Goal: Task Accomplishment & Management: Complete application form

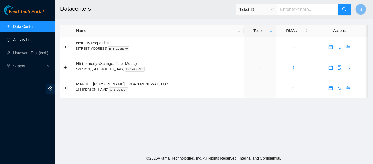
click at [24, 42] on link "Activity Logs" at bounding box center [24, 39] width 22 height 4
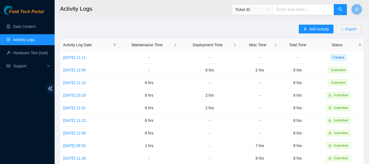
click at [86, 55] on link "[DATE] 11:11" at bounding box center [74, 57] width 23 height 4
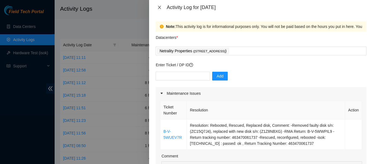
click at [159, 7] on icon "close" at bounding box center [159, 7] width 4 height 4
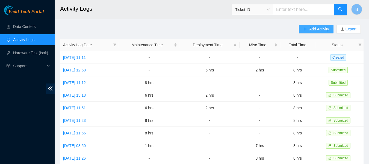
click at [310, 28] on span "Add Activity" at bounding box center [319, 29] width 20 height 6
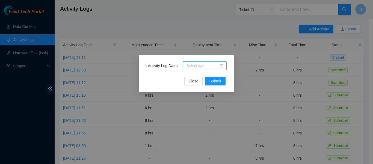
click at [221, 66] on div at bounding box center [204, 66] width 37 height 6
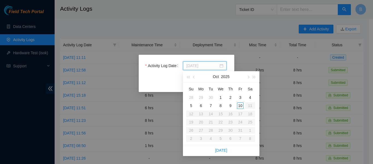
type input "[DATE]"
click at [212, 27] on div "Activity Log Date Close Submit" at bounding box center [186, 82] width 373 height 164
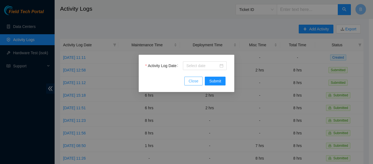
click at [193, 81] on span "Close" at bounding box center [194, 81] width 10 height 6
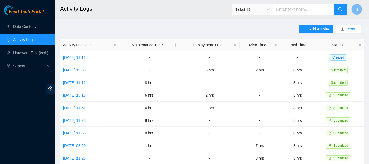
click at [212, 22] on main "Activity Logs Ticket ID B Add Activity Export Activity Log Date Maintenance Tim…" at bounding box center [212, 162] width 314 height 325
click at [318, 31] on span "Add Activity" at bounding box center [319, 29] width 20 height 6
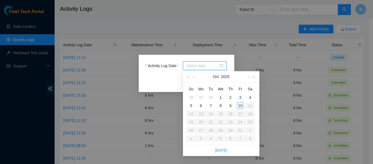
click at [193, 67] on input "Activity Log Date" at bounding box center [202, 66] width 32 height 6
type input "[DATE]"
click at [220, 104] on div "8" at bounding box center [220, 105] width 7 height 7
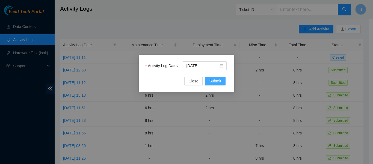
click at [218, 79] on span "Submit" at bounding box center [215, 81] width 12 height 6
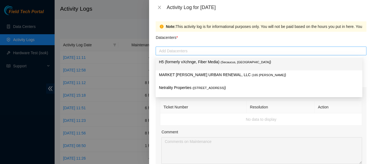
click at [215, 54] on div at bounding box center [261, 51] width 208 height 7
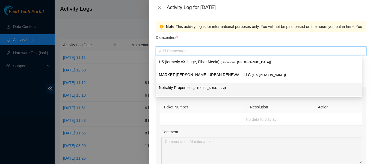
click at [204, 88] on span "( [STREET_ADDRESS]" at bounding box center [208, 87] width 32 height 3
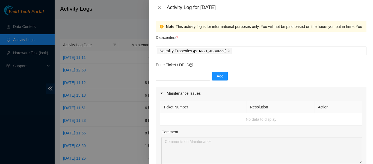
click at [219, 34] on div "Datacenters *" at bounding box center [261, 39] width 211 height 15
click at [229, 76] on div "Add" at bounding box center [261, 79] width 211 height 15
click at [231, 38] on div "Datacenters *" at bounding box center [261, 39] width 211 height 15
click at [247, 38] on div "Datacenters *" at bounding box center [261, 39] width 211 height 15
click at [256, 11] on div "Activity Log for [DATE]" at bounding box center [261, 7] width 224 height 15
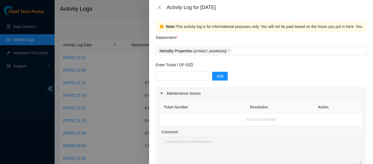
click at [231, 38] on div "Datacenters *" at bounding box center [261, 39] width 211 height 15
click at [159, 5] on icon "close" at bounding box center [159, 7] width 4 height 4
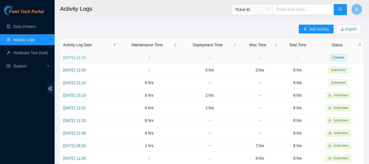
click at [85, 55] on link "[DATE] 11:11" at bounding box center [74, 57] width 23 height 4
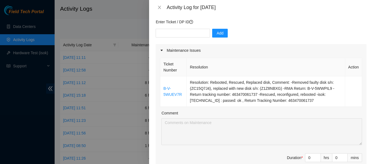
scroll to position [43, 0]
click at [243, 41] on div "Add" at bounding box center [261, 36] width 211 height 15
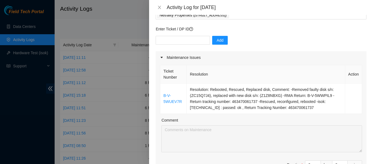
scroll to position [0, 0]
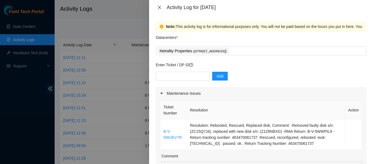
click at [159, 6] on icon "close" at bounding box center [159, 7] width 4 height 4
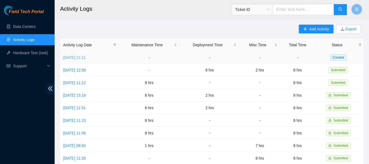
click at [85, 56] on link "[DATE] 11:11" at bounding box center [74, 57] width 23 height 4
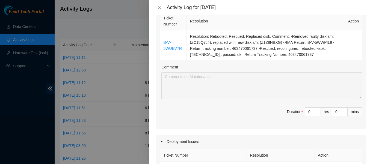
scroll to position [89, 0]
click at [307, 114] on input "0" at bounding box center [312, 111] width 15 height 8
type input "1"
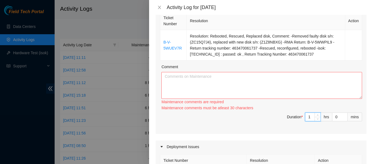
type input "1"
click at [204, 74] on textarea "Comment" at bounding box center [261, 85] width 201 height 27
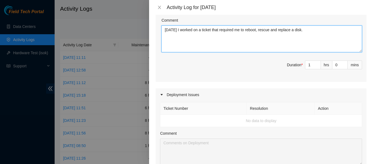
scroll to position [136, 0]
type textarea "[DATE] I worked on a ticket that required me to reboot, rescue and replace a di…"
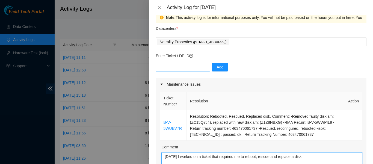
scroll to position [8, 0]
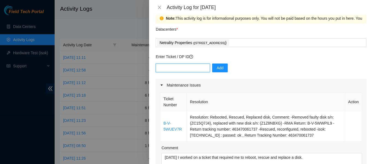
click at [174, 67] on input "text" at bounding box center [183, 67] width 54 height 9
paste input "DP81317"
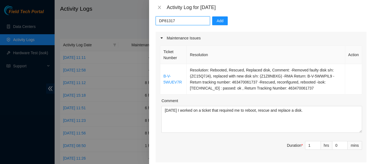
scroll to position [15, 0]
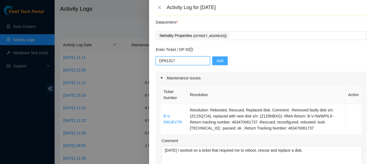
type input "DP81317"
click at [213, 57] on button "Add" at bounding box center [220, 60] width 16 height 9
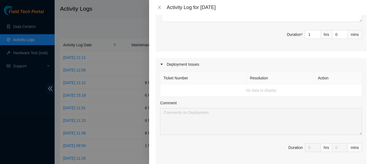
scroll to position [0, 0]
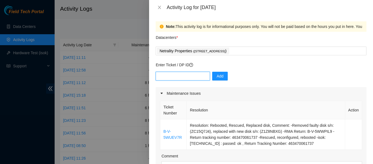
click at [188, 73] on input "text" at bounding box center [183, 76] width 54 height 9
paste input "DP81317"
type input "DP81317"
click at [216, 79] on span "Add" at bounding box center [219, 76] width 7 height 6
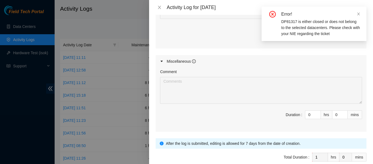
scroll to position [309, 0]
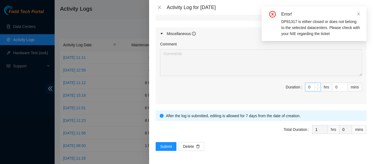
click at [305, 87] on input "0" at bounding box center [312, 87] width 15 height 8
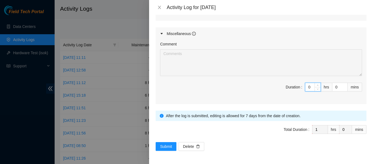
type input "7"
type input "8"
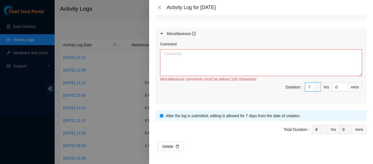
type input "7"
click at [183, 59] on textarea "Comment" at bounding box center [261, 62] width 202 height 27
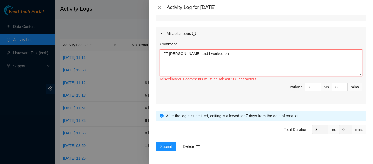
paste textarea "DP81317"
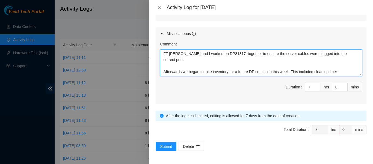
drag, startPoint x: 348, startPoint y: 66, endPoint x: 136, endPoint y: 78, distance: 211.9
click at [136, 78] on div "Activity Log for [DATE] Note: This activity log is for informational purposes o…" at bounding box center [186, 82] width 373 height 164
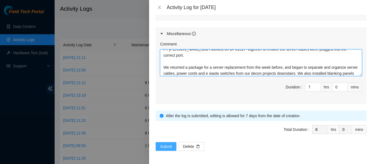
type textarea "FT [PERSON_NAME] and I worked on DP81317 together to ensure the server cables w…"
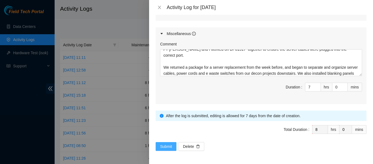
click at [167, 144] on span "Submit" at bounding box center [166, 146] width 12 height 6
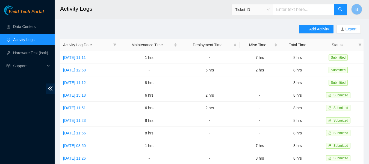
click at [312, 30] on span "Add Activity" at bounding box center [319, 29] width 20 height 6
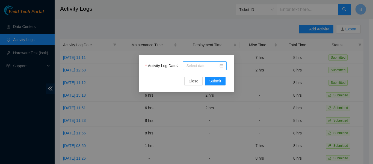
click at [220, 67] on div at bounding box center [204, 66] width 37 height 6
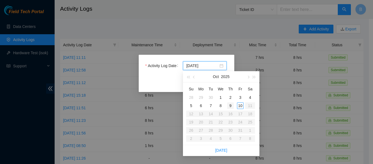
type input "[DATE]"
click at [220, 105] on div "8" at bounding box center [220, 105] width 7 height 7
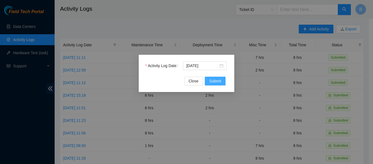
click at [216, 81] on span "Submit" at bounding box center [215, 81] width 12 height 6
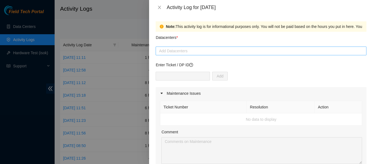
click at [199, 50] on div at bounding box center [261, 51] width 208 height 7
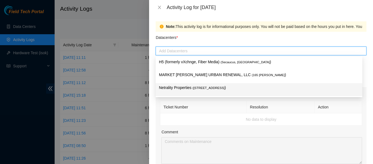
click at [188, 88] on p "Netrality Properties ( [STREET_ADDRESS] )" at bounding box center [259, 87] width 200 height 6
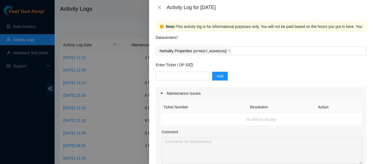
click at [219, 106] on th "Ticket Number" at bounding box center [203, 107] width 87 height 12
click at [190, 75] on input "text" at bounding box center [183, 76] width 54 height 9
paste input "DP83311"
type input "DP83311"
click at [218, 76] on span "Add" at bounding box center [219, 76] width 7 height 6
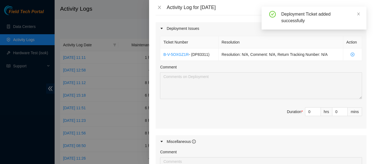
scroll to position [178, 0]
click at [306, 112] on input "0" at bounding box center [312, 111] width 15 height 8
type input "8"
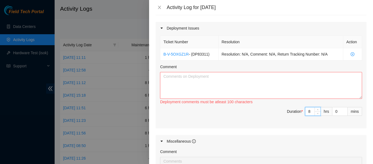
type input "8"
click at [215, 72] on textarea "Comment" at bounding box center [261, 85] width 202 height 27
click at [306, 113] on input "8" at bounding box center [312, 111] width 15 height 8
click at [224, 77] on textarea "Comment" at bounding box center [261, 85] width 202 height 27
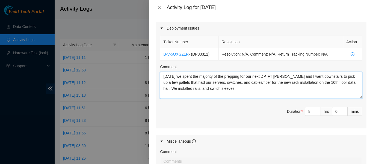
click at [354, 84] on textarea "[DATE] we spent the majority of the prepping for our next DP. FT [PERSON_NAME] …" at bounding box center [261, 85] width 202 height 27
click at [331, 89] on textarea "[DATE] we spent the majority of the prepping for our next DP. FT [PERSON_NAME] …" at bounding box center [261, 85] width 202 height 27
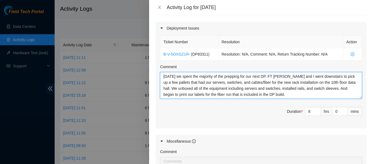
type textarea "[DATE] we spent the majority of the prepping for our next DP. FT [PERSON_NAME] …"
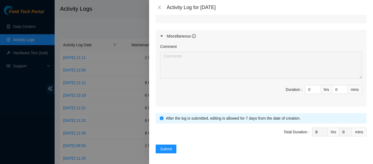
scroll to position [285, 0]
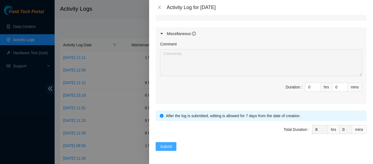
click at [165, 145] on span "Submit" at bounding box center [166, 146] width 12 height 6
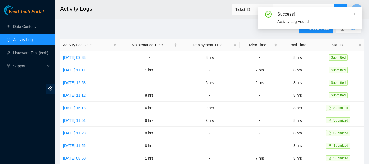
click at [313, 30] on div "Success! Activity Log Added" at bounding box center [309, 20] width 105 height 27
click at [355, 15] on icon "close" at bounding box center [354, 14] width 4 height 4
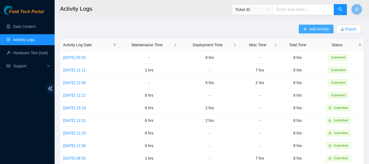
click at [316, 27] on span "Add Activity" at bounding box center [319, 29] width 20 height 6
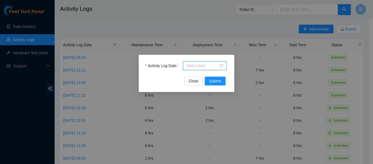
click at [206, 67] on input "Activity Log Date" at bounding box center [202, 66] width 32 height 6
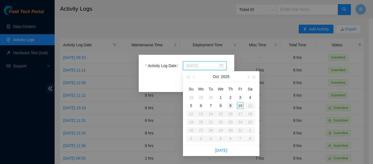
type input "[DATE]"
click at [233, 106] on div "9" at bounding box center [230, 105] width 7 height 7
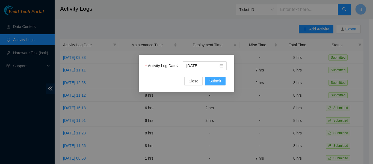
click at [219, 79] on span "Submit" at bounding box center [215, 81] width 12 height 6
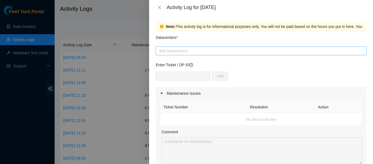
click at [192, 50] on div at bounding box center [261, 51] width 208 height 7
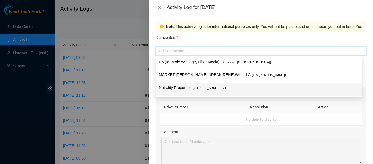
click at [191, 87] on p "Netrality Properties ( [STREET_ADDRESS] )" at bounding box center [259, 87] width 200 height 6
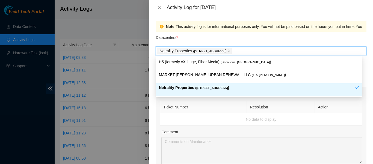
click at [207, 106] on th "Ticket Number" at bounding box center [203, 107] width 87 height 12
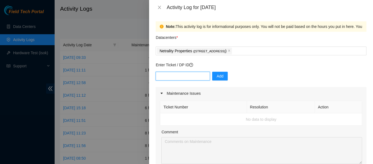
click at [186, 76] on input "text" at bounding box center [183, 76] width 54 height 9
click at [227, 104] on th "Ticket Number" at bounding box center [203, 107] width 87 height 12
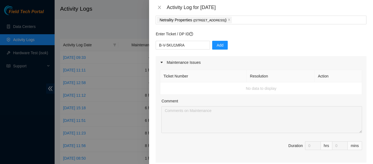
scroll to position [31, 0]
click at [189, 43] on input "B-V-5KU1MRA" at bounding box center [183, 45] width 54 height 9
paste input "DP83311"
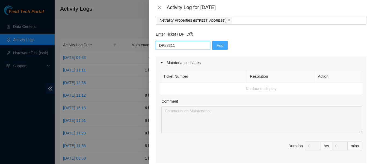
type input "DP83311"
click at [217, 45] on span "Add" at bounding box center [219, 45] width 7 height 6
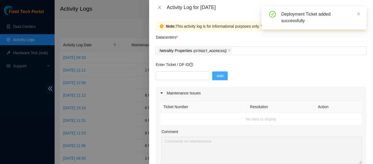
scroll to position [0, 0]
click at [185, 78] on input "text" at bounding box center [183, 76] width 54 height 9
click at [257, 78] on div "Add" at bounding box center [261, 79] width 211 height 15
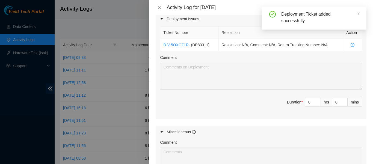
scroll to position [187, 0]
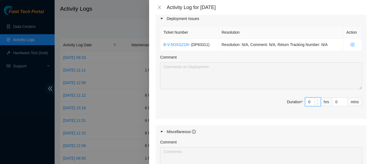
click at [308, 103] on input "0" at bounding box center [312, 101] width 15 height 8
type input "8"
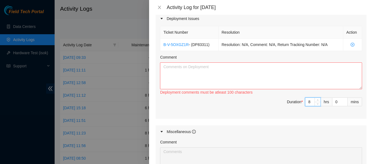
type input "8"
click at [221, 70] on textarea "Comment" at bounding box center [261, 75] width 202 height 27
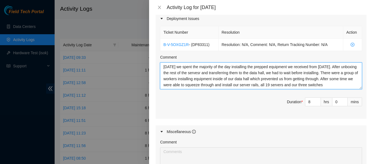
scroll to position [4, 0]
click at [336, 69] on textarea "[DATE] we spent the majority of the day installing the prepped equipment we rec…" at bounding box center [261, 75] width 202 height 27
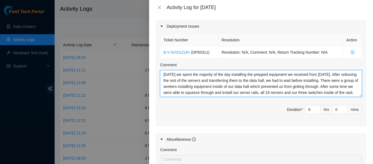
scroll to position [0, 0]
click at [334, 75] on textarea "[DATE] we spent the majority of the day installing the prepped equipment we rec…" at bounding box center [261, 83] width 202 height 27
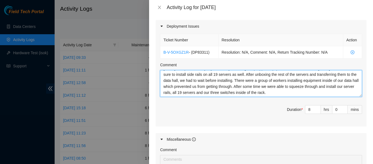
click at [336, 91] on textarea "[DATE] we spent the majority of the day installing the prepped equipment we rec…" at bounding box center [261, 83] width 202 height 27
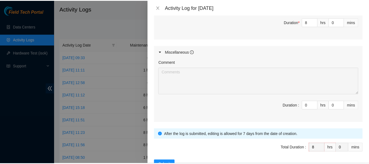
scroll to position [285, 0]
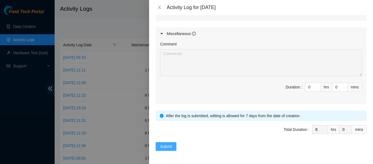
type textarea "[DATE] we spent the majority of the day installing the prepped equipment we rec…"
click at [165, 146] on span "Submit" at bounding box center [166, 146] width 12 height 6
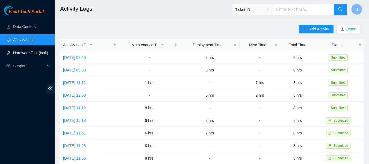
click at [33, 54] on link "Hardware Test (isok)" at bounding box center [30, 53] width 35 height 4
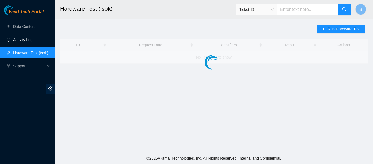
click at [32, 37] on link "Activity Logs" at bounding box center [24, 39] width 22 height 4
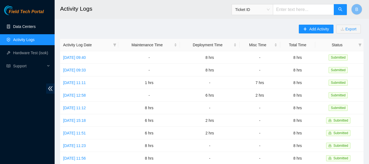
click at [33, 26] on link "Data Centers" at bounding box center [24, 26] width 22 height 4
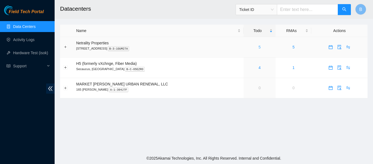
click at [259, 48] on link "5" at bounding box center [260, 47] width 2 height 4
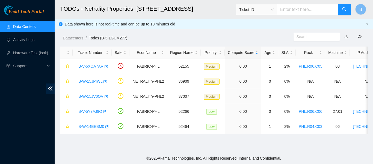
click at [25, 45] on ul "Data Centers Activity Logs Hardware Test (isok) Support" at bounding box center [27, 46] width 55 height 52
click at [27, 40] on link "Activity Logs" at bounding box center [24, 39] width 22 height 4
